Goal: Transaction & Acquisition: Purchase product/service

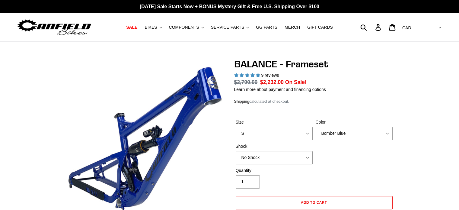
select select "highest-rating"
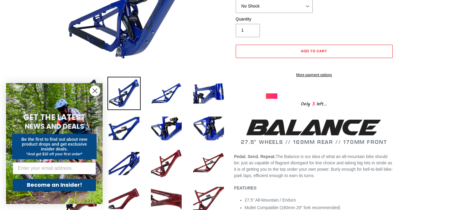
scroll to position [181, 0]
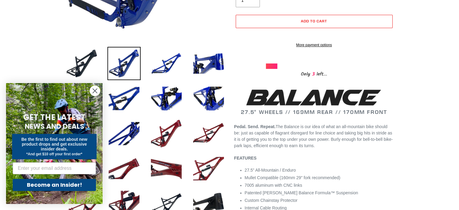
click at [95, 91] on icon "Close dialog" at bounding box center [95, 91] width 4 height 4
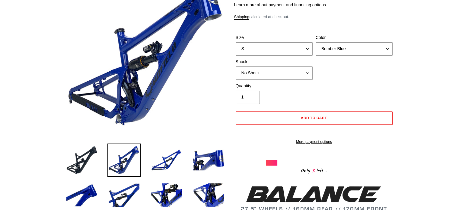
scroll to position [0, 0]
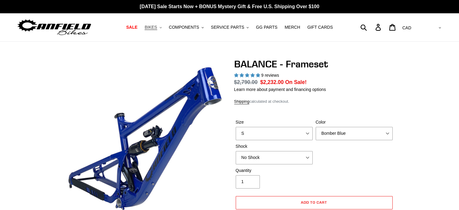
click at [157, 27] on span "BIKES" at bounding box center [151, 27] width 12 height 5
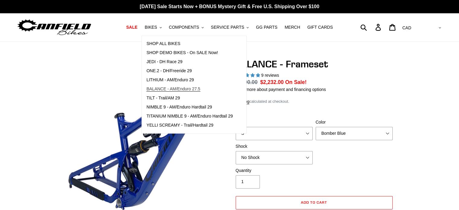
click at [181, 85] on link "BALANCE - AM/Enduro 27.5" at bounding box center [189, 89] width 95 height 9
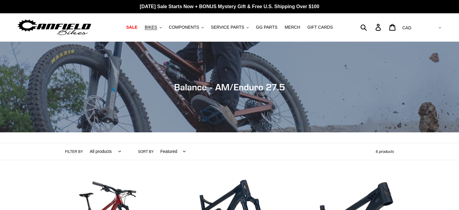
click at [108, 152] on select "All products 275 balance BFCM23 BFCM24 CBF DEMO BIKE [GEOGRAPHIC_DATA] Full Sus…" at bounding box center [103, 151] width 39 height 17
select select "/collections/[PERSON_NAME]-balance-enduro-bike/enduro"
click at [84, 143] on select "All products 275 balance BFCM23 BFCM24 CBF DEMO BIKE [GEOGRAPHIC_DATA] Full Sus…" at bounding box center [103, 151] width 39 height 17
click at [98, 150] on select "All products 275 balance BFCM23 BFCM24 CBF DEMO BIKE [GEOGRAPHIC_DATA] Full Sus…" at bounding box center [99, 151] width 30 height 17
select select "/collections/canfield-balance-enduro-bike/275"
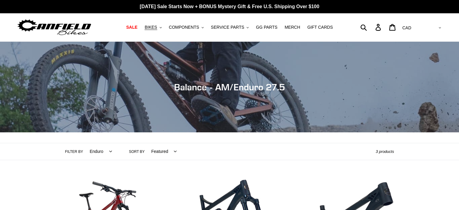
click at [84, 143] on select "All products 275 balance BFCM23 BFCM24 CBF DEMO BIKE [GEOGRAPHIC_DATA] Full Sus…" at bounding box center [99, 151] width 30 height 17
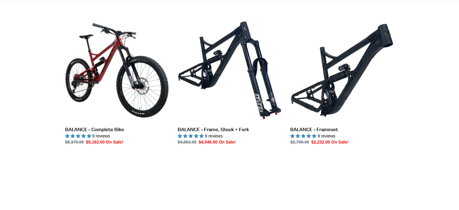
scroll to position [242, 0]
